Goal: Navigation & Orientation: Find specific page/section

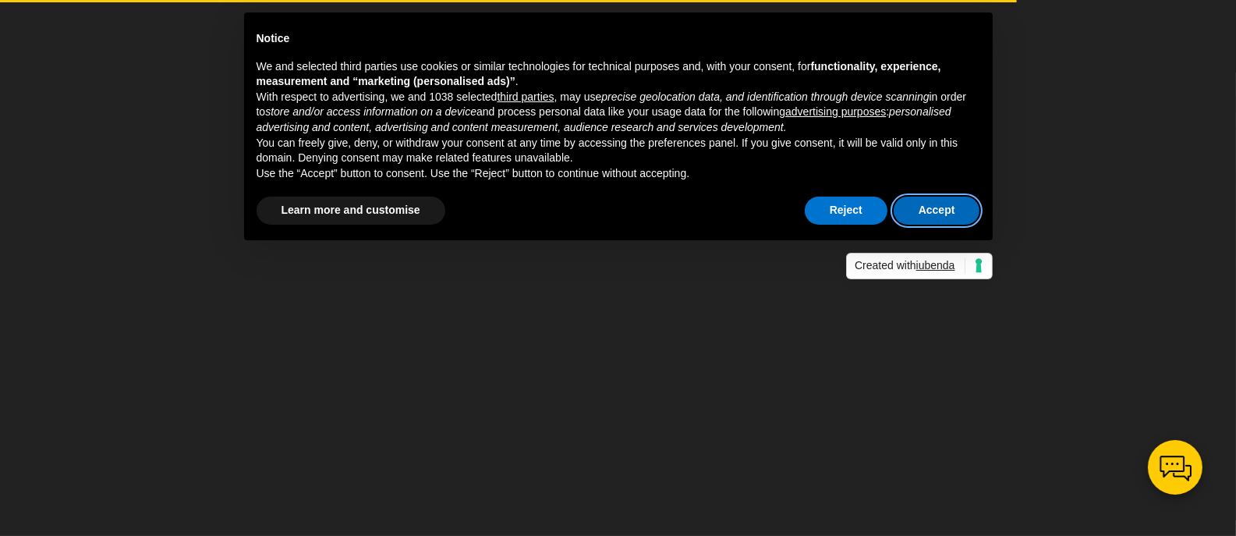
click at [941, 211] on button "Accept" at bounding box center [937, 211] width 87 height 28
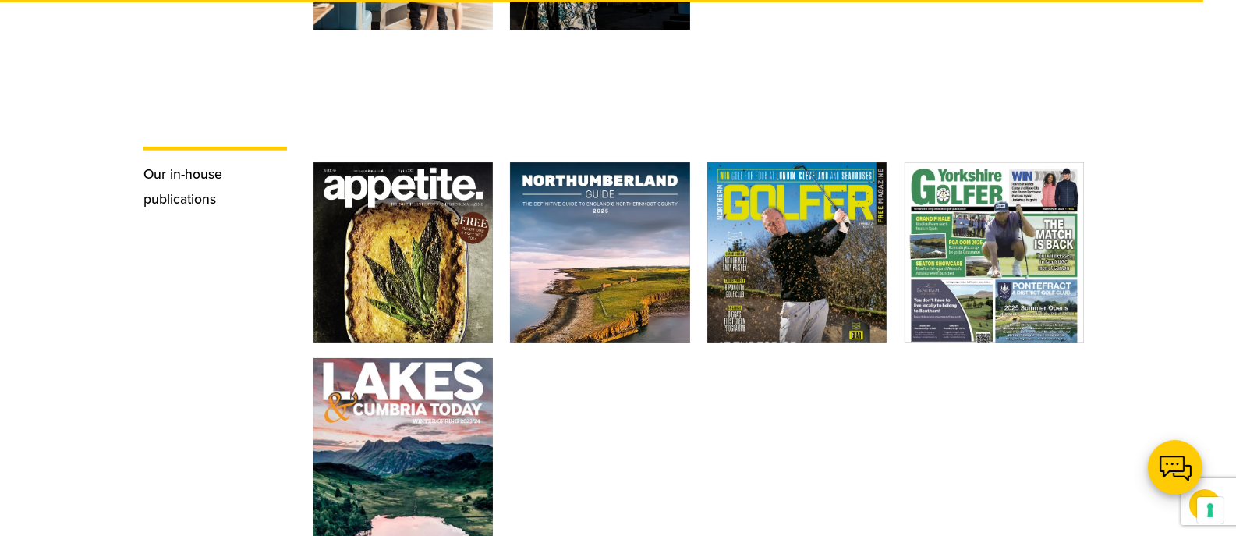
scroll to position [2418, 0]
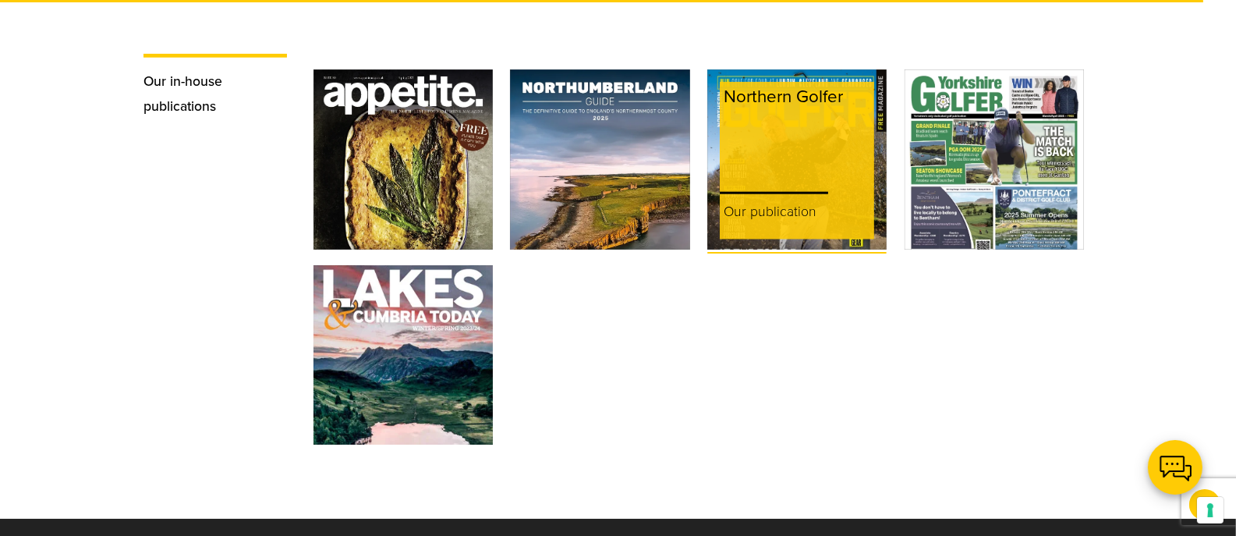
click at [808, 124] on div "Northern Golfer" at bounding box center [797, 133] width 154 height 102
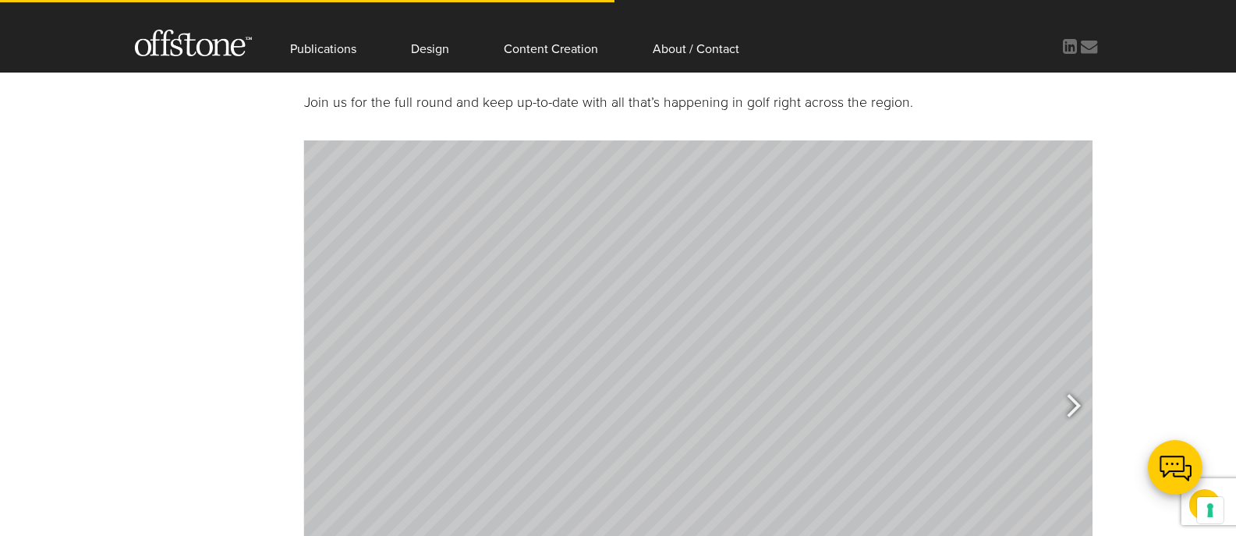
scroll to position [782, 0]
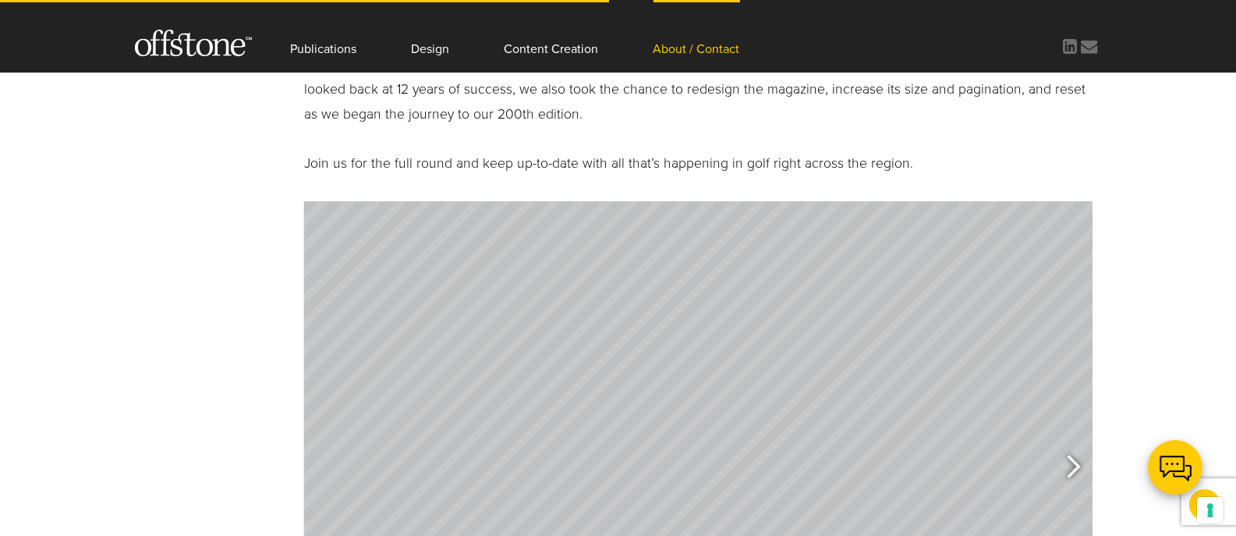
click at [732, 43] on link "About / Contact" at bounding box center [697, 36] width 87 height 73
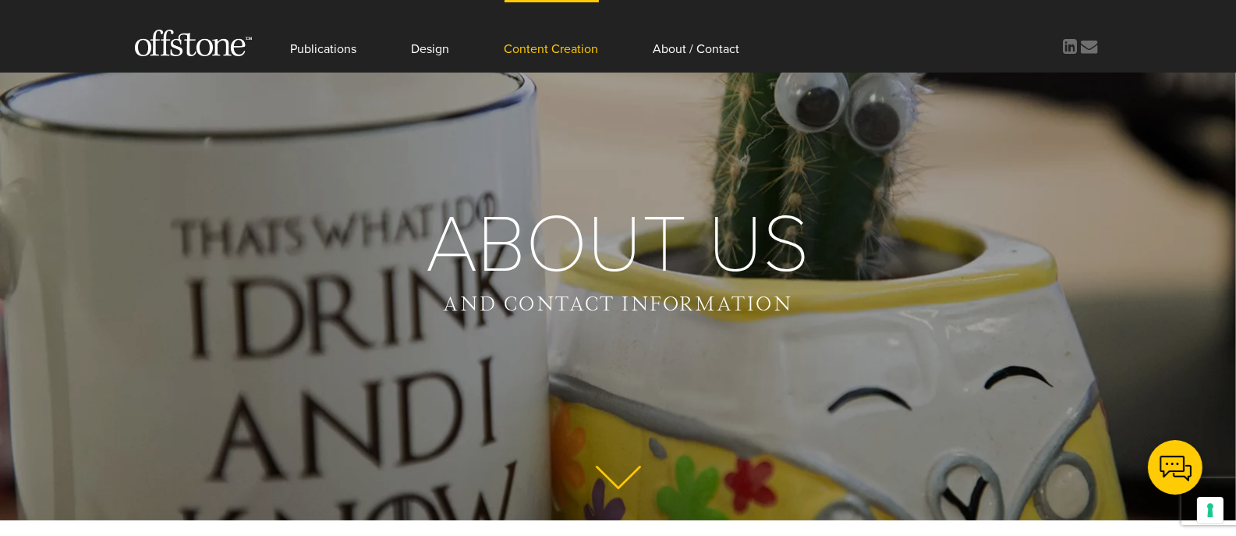
click at [568, 50] on link "Content Creation" at bounding box center [552, 36] width 94 height 73
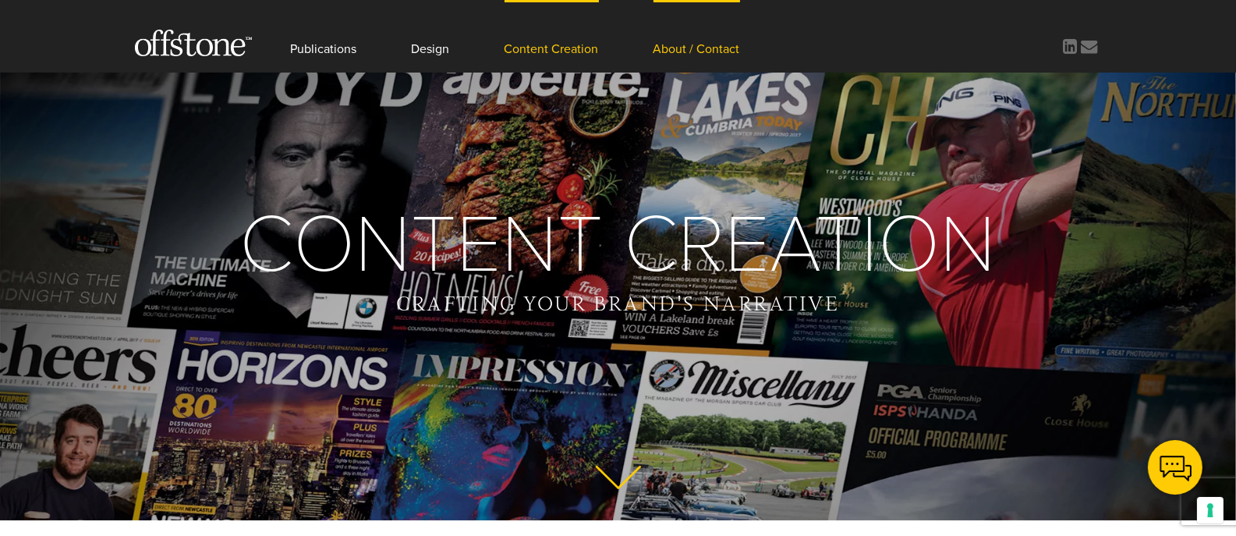
click at [685, 45] on link "About / Contact" at bounding box center [697, 36] width 87 height 73
